Goal: Task Accomplishment & Management: Manage account settings

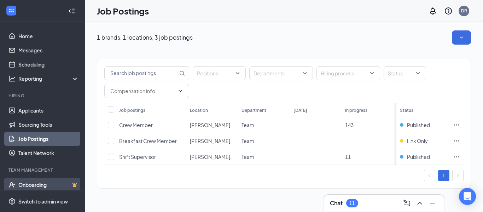
click at [38, 183] on link "Onboarding" at bounding box center [48, 185] width 61 height 14
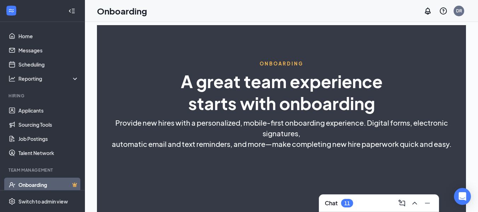
select select "CA"
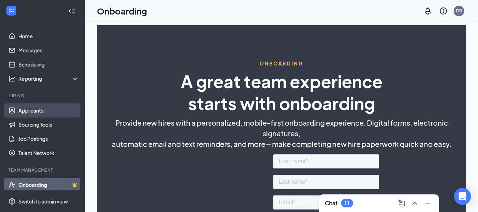
click at [22, 106] on link "Applicants" at bounding box center [48, 110] width 61 height 14
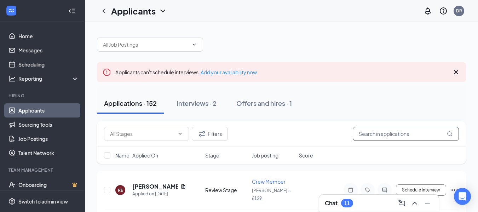
click at [380, 132] on input "text" at bounding box center [406, 134] width 106 height 14
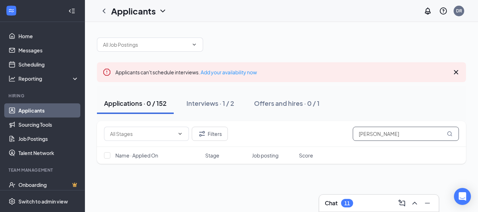
type input "[PERSON_NAME]"
click at [450, 134] on icon "MagnifyingGlass" at bounding box center [450, 134] width 6 height 6
click at [212, 102] on div "Interviews · 1 / 2" at bounding box center [211, 103] width 48 height 9
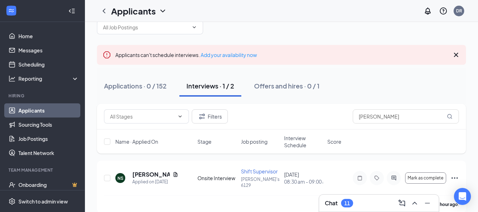
scroll to position [21, 0]
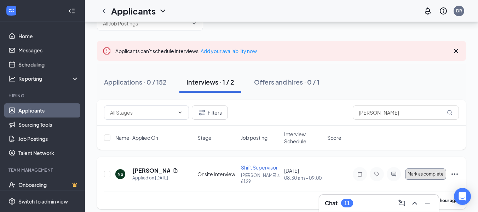
click at [424, 172] on span "Mark as complete" at bounding box center [426, 174] width 36 height 5
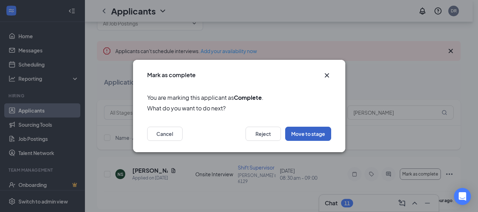
click at [302, 132] on button "Move to stage" at bounding box center [308, 134] width 46 height 14
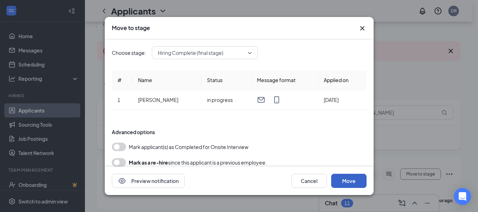
click at [352, 179] on button "Move" at bounding box center [348, 181] width 35 height 14
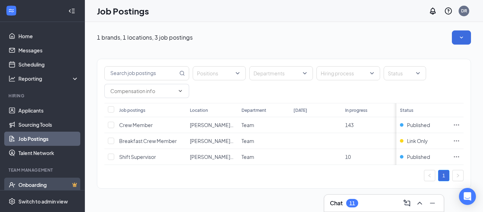
click at [39, 184] on link "Onboarding" at bounding box center [48, 185] width 61 height 14
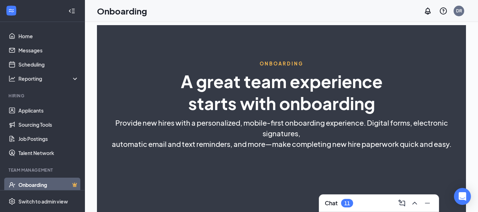
select select "CA"
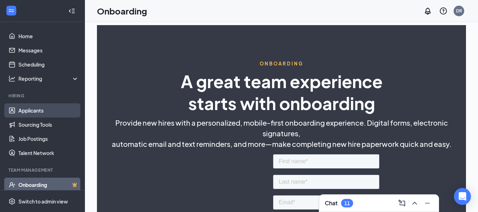
click at [30, 109] on link "Applicants" at bounding box center [48, 110] width 61 height 14
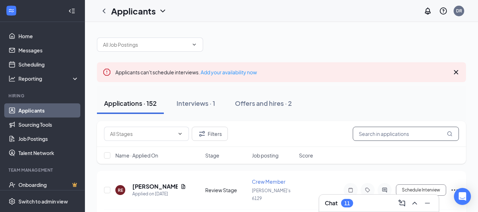
click at [372, 134] on input "text" at bounding box center [406, 134] width 106 height 14
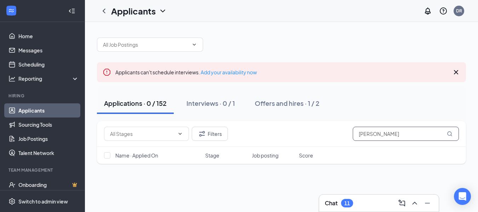
type input "navjot Singh"
click at [451, 134] on icon "MagnifyingGlass" at bounding box center [450, 134] width 6 height 6
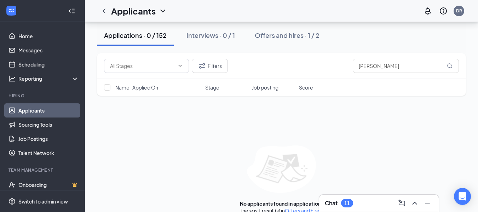
scroll to position [71, 0]
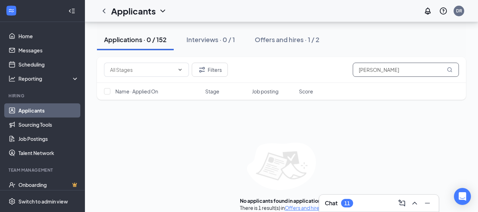
click at [450, 70] on icon "MagnifyingGlass" at bounding box center [450, 70] width 6 height 6
click at [227, 39] on div "Interviews · 0 / 1" at bounding box center [211, 39] width 48 height 9
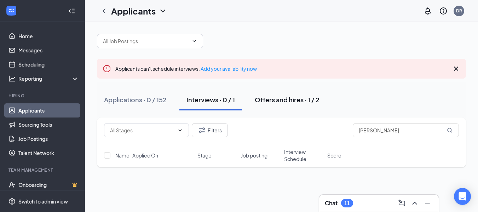
click at [298, 99] on div "Offers and hires · 1 / 2" at bounding box center [287, 99] width 65 height 9
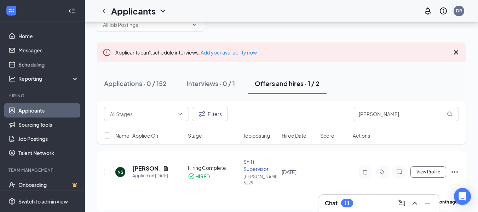
scroll to position [21, 0]
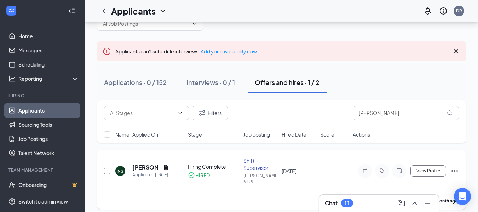
click at [108, 170] on input "checkbox" at bounding box center [107, 171] width 6 height 6
checkbox input "true"
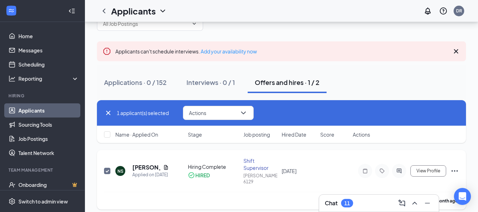
checkbox input "true"
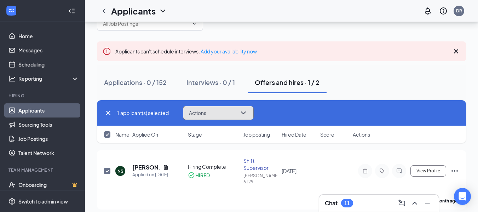
click at [246, 112] on icon "ChevronDown" at bounding box center [243, 113] width 8 height 8
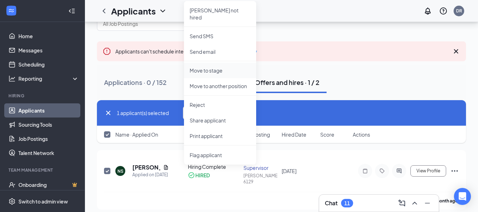
click at [216, 67] on p "Move to stage" at bounding box center [220, 70] width 61 height 7
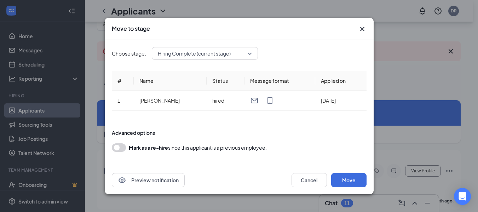
click at [365, 29] on icon "Cross" at bounding box center [362, 29] width 8 height 8
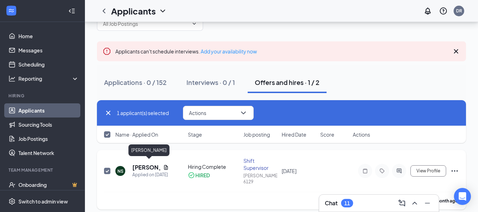
click at [149, 166] on h5 "[PERSON_NAME]" at bounding box center [146, 168] width 28 height 8
checkbox input "false"
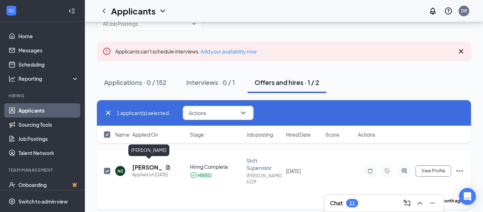
checkbox input "false"
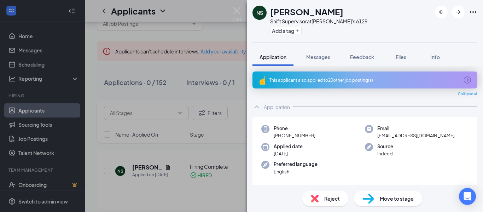
click at [402, 199] on span "Move to stage" at bounding box center [397, 199] width 34 height 8
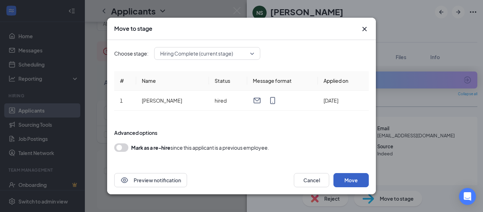
click at [350, 181] on button "Move" at bounding box center [351, 180] width 35 height 14
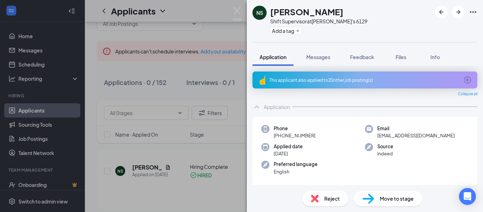
click at [380, 196] on span "Move to stage" at bounding box center [397, 199] width 34 height 8
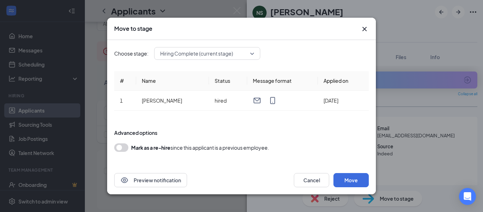
click at [365, 30] on icon "Cross" at bounding box center [365, 29] width 8 height 8
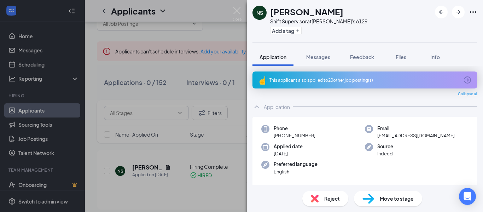
click at [212, 184] on div "NS NAVJOT SINGH Shift Supervisor at Wendy's 6129 Add a tag Application Messages…" at bounding box center [241, 106] width 483 height 212
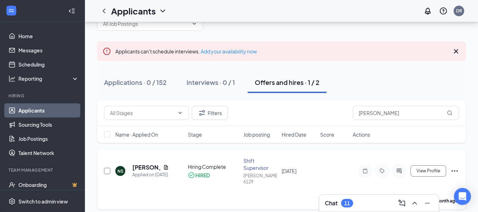
click at [109, 168] on input "checkbox" at bounding box center [107, 171] width 6 height 6
checkbox input "true"
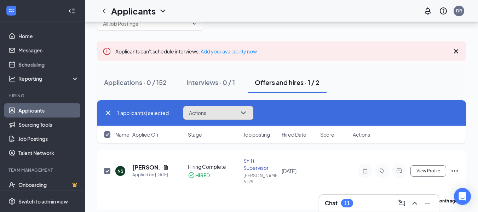
click at [246, 112] on icon "ChevronDown" at bounding box center [243, 113] width 8 height 8
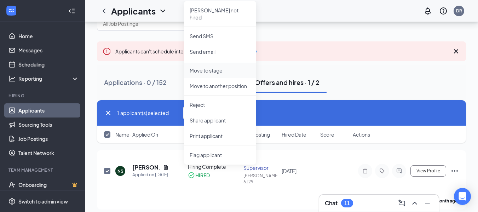
click at [214, 67] on p "Move to stage" at bounding box center [220, 70] width 61 height 7
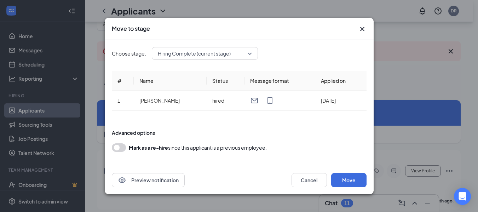
click at [364, 28] on icon "Cross" at bounding box center [362, 29] width 4 height 4
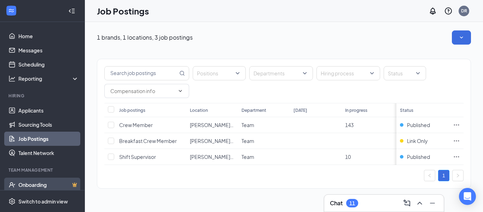
click at [46, 184] on link "Onboarding" at bounding box center [48, 185] width 61 height 14
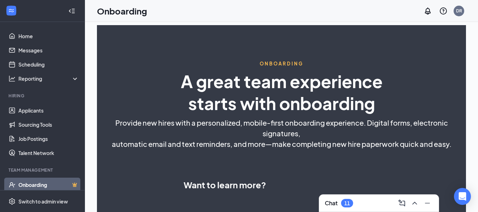
select select "CA"
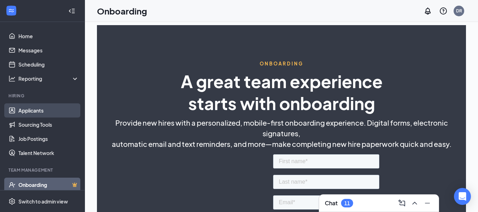
click at [28, 106] on link "Applicants" at bounding box center [48, 110] width 61 height 14
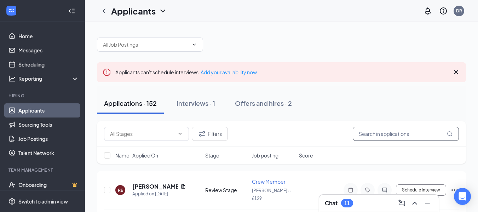
click at [386, 132] on input "text" at bounding box center [406, 134] width 106 height 14
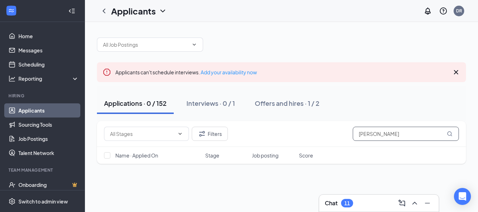
type input "[PERSON_NAME]"
click at [450, 134] on icon "MagnifyingGlass" at bounding box center [450, 134] width 6 height 6
click at [225, 104] on div "Interviews · 0 / 1" at bounding box center [211, 103] width 48 height 9
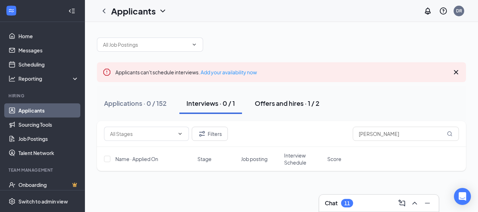
click at [277, 102] on div "Offers and hires · 1 / 2" at bounding box center [287, 103] width 65 height 9
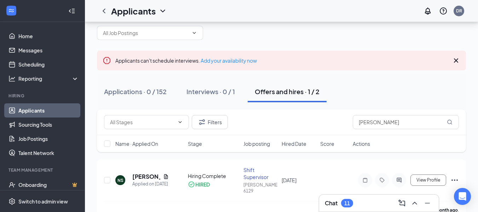
scroll to position [21, 0]
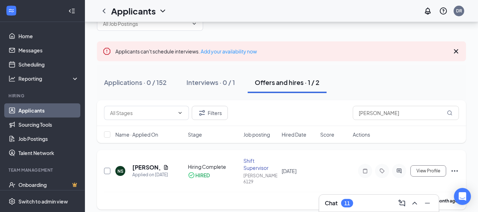
click at [105, 168] on input "checkbox" at bounding box center [107, 171] width 6 height 6
checkbox input "true"
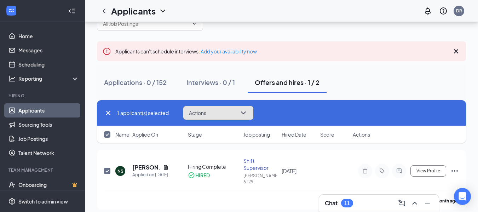
click at [246, 112] on icon "ChevronDown" at bounding box center [243, 113] width 8 height 8
click at [422, 88] on div "Applications · 0 / 152 Interviews · 0 / 1 Offers and hires · 1 / 2" at bounding box center [281, 82] width 369 height 21
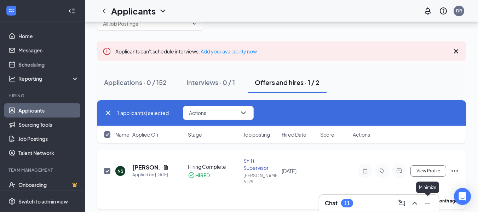
click at [428, 203] on icon "Minimize" at bounding box center [427, 203] width 8 height 8
